Goal: Navigation & Orientation: Understand site structure

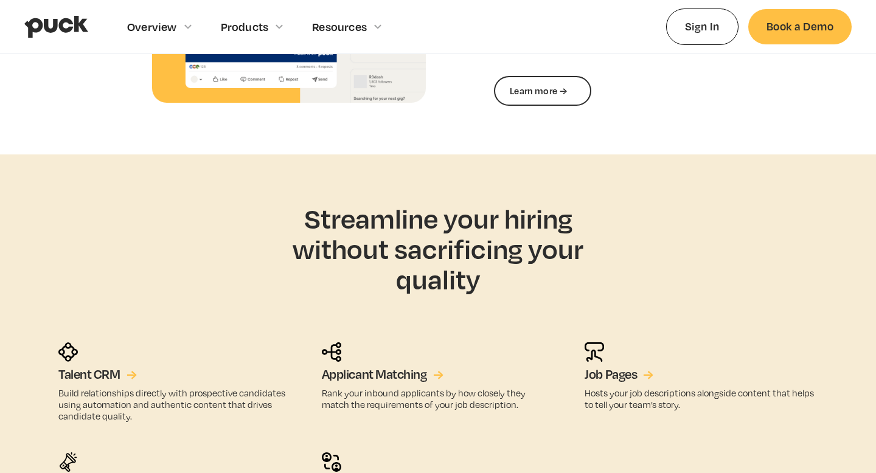
scroll to position [3137, 0]
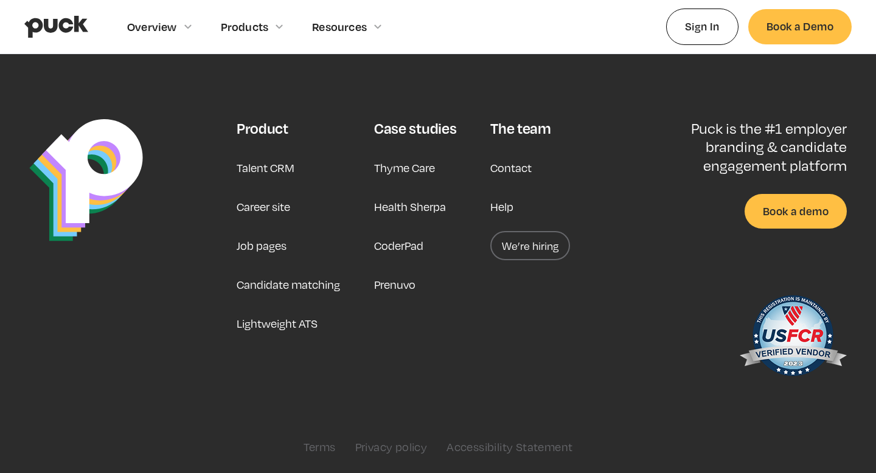
click at [546, 240] on link "We’re hiring" at bounding box center [530, 245] width 80 height 29
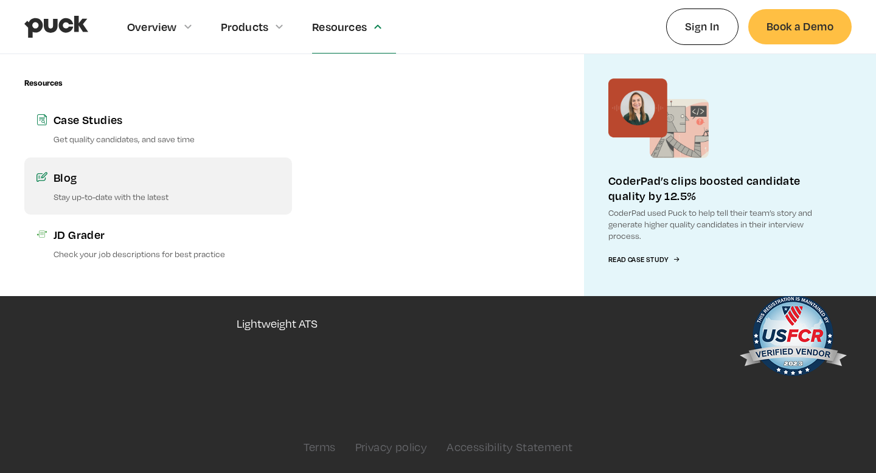
click at [191, 175] on div "Blog" at bounding box center [167, 177] width 226 height 15
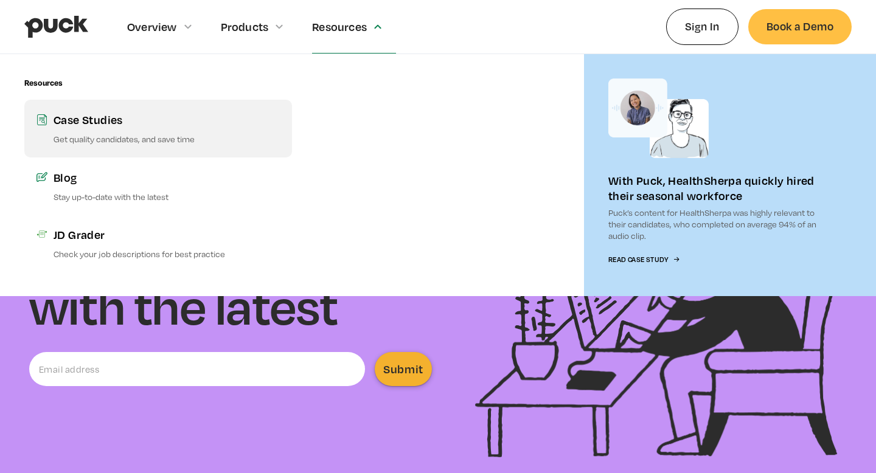
click at [179, 136] on p "Get quality candidates, and save time" at bounding box center [167, 139] width 226 height 12
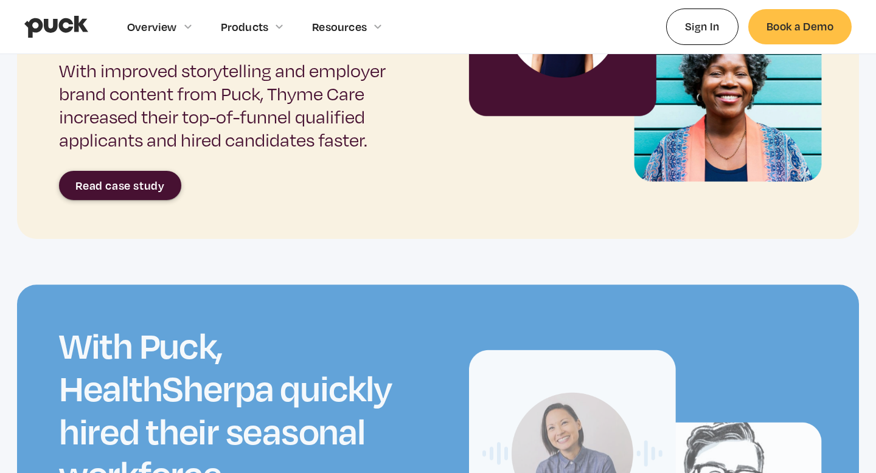
scroll to position [642, 0]
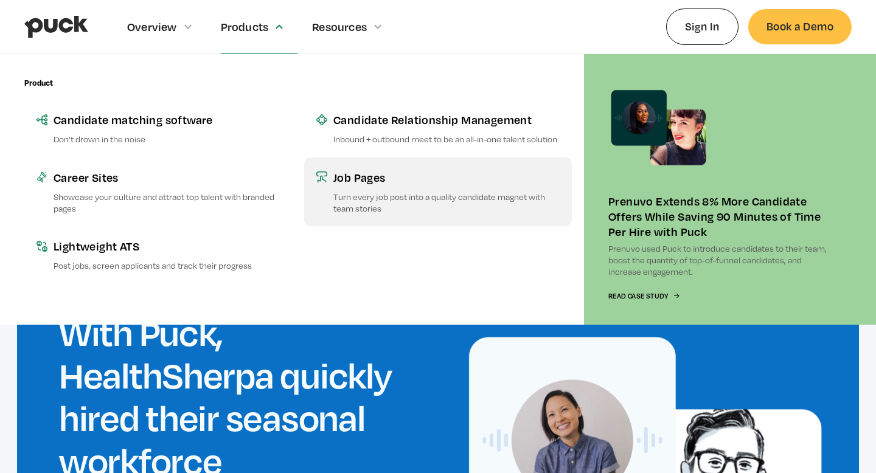
click at [361, 184] on div "Job Pages" at bounding box center [446, 177] width 226 height 15
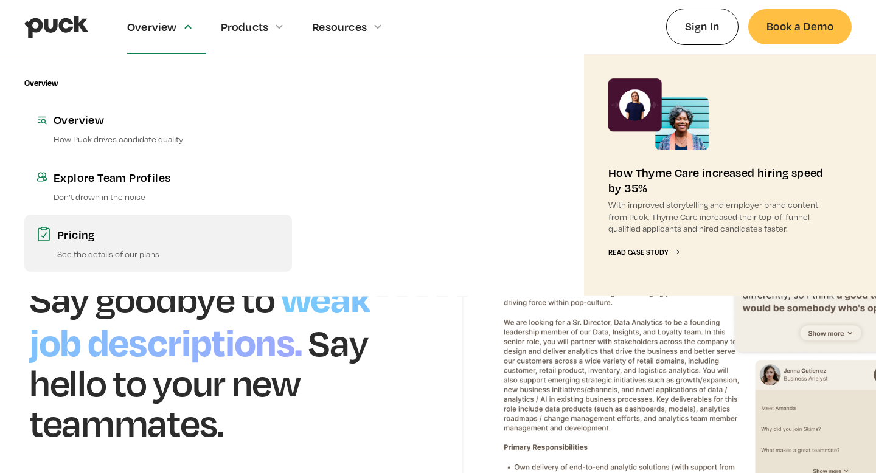
click at [108, 229] on div "Pricing" at bounding box center [168, 234] width 223 height 15
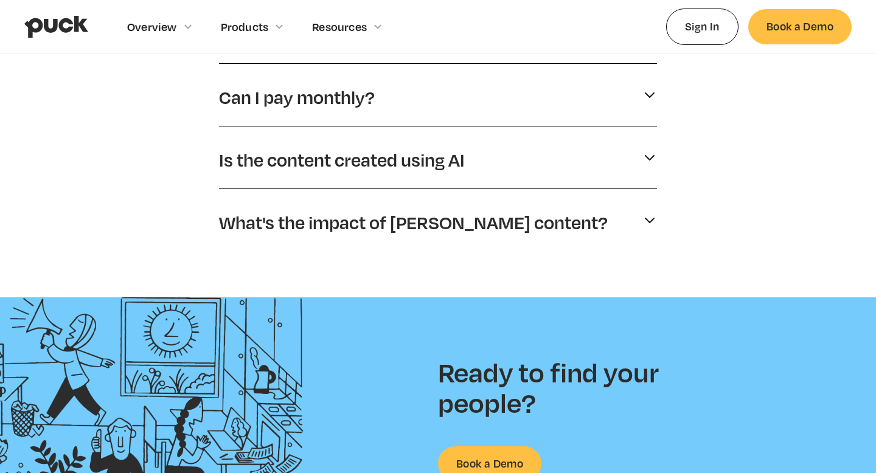
scroll to position [268, 0]
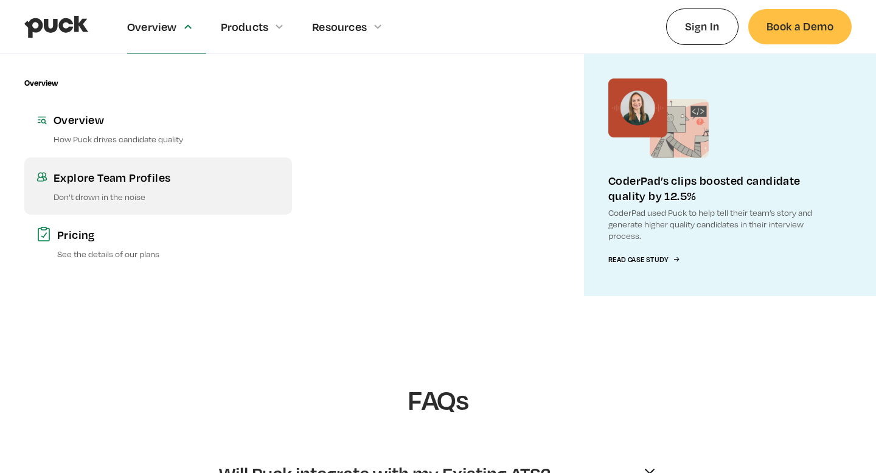
click at [125, 196] on p "Don’t drown in the noise" at bounding box center [167, 197] width 226 height 12
